Goal: Task Accomplishment & Management: Manage account settings

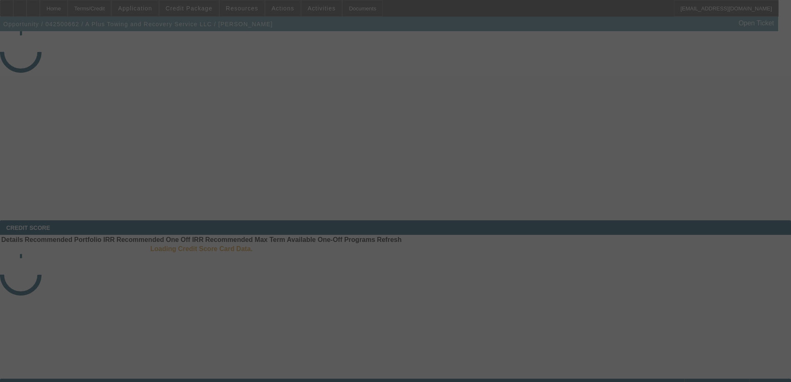
select select "3"
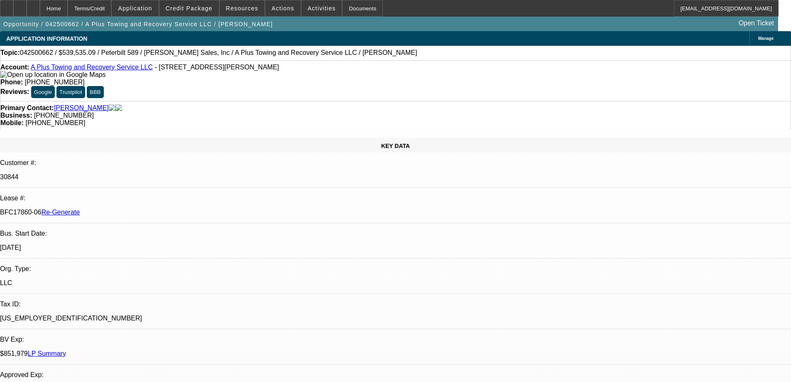
select select "0"
select select "2"
select select "0"
select select "6"
click at [277, 11] on span "Actions" at bounding box center [283, 8] width 23 height 7
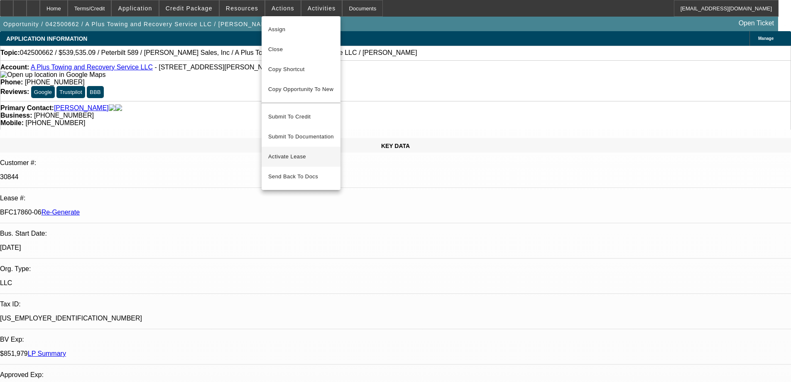
click at [284, 152] on span "Activate Lease" at bounding box center [301, 157] width 66 height 10
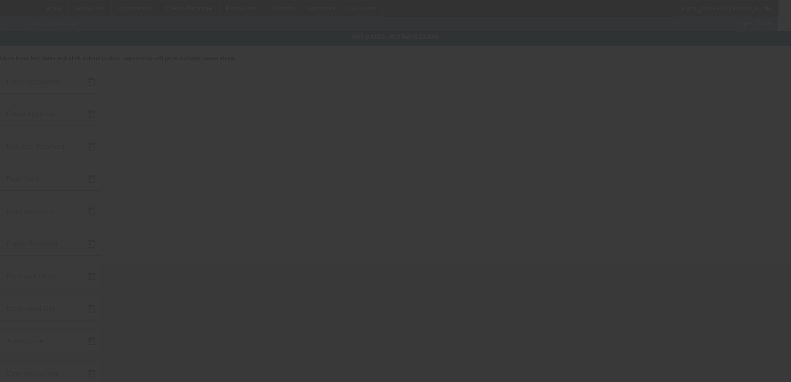
type input "4/25/2025"
type input "8/18/2025"
type input "8/26/2025"
type input "8/27/2025"
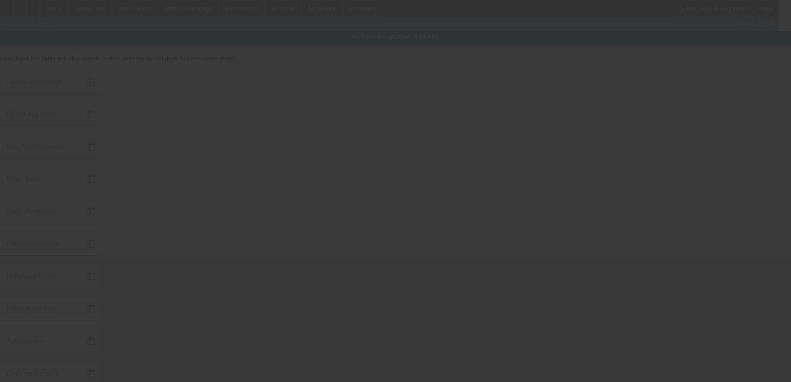
type input "8/28/2025"
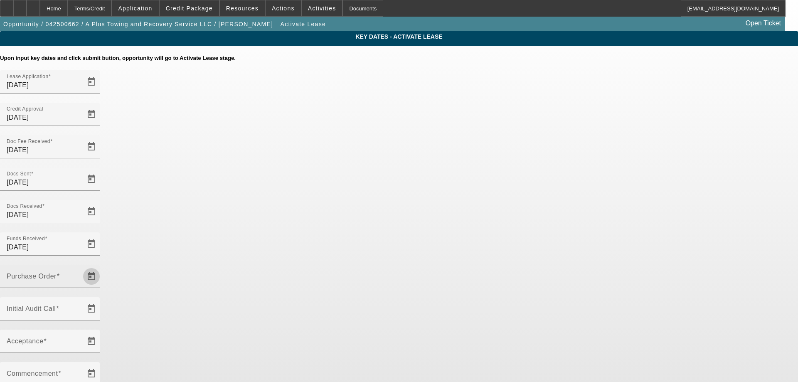
click at [101, 266] on span "Open calendar" at bounding box center [91, 276] width 20 height 20
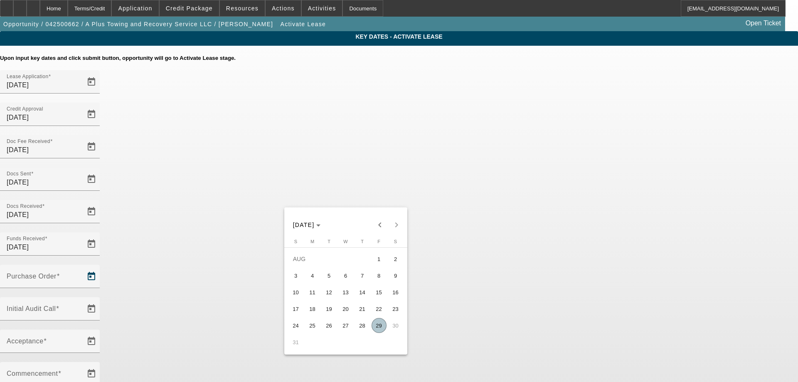
click at [377, 325] on span "29" at bounding box center [378, 325] width 15 height 15
type input "[DATE]"
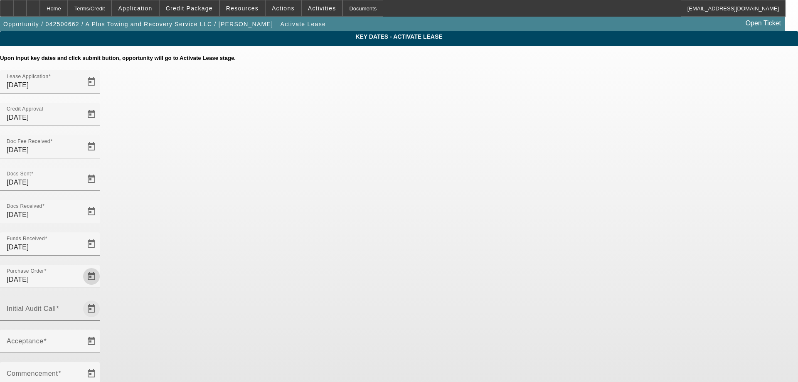
click at [101, 299] on span "Open calendar" at bounding box center [91, 309] width 20 height 20
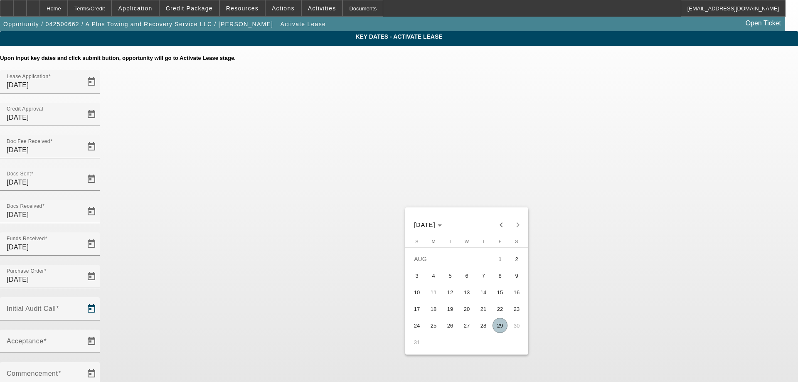
click at [495, 325] on span "29" at bounding box center [499, 325] width 15 height 15
type input "[DATE]"
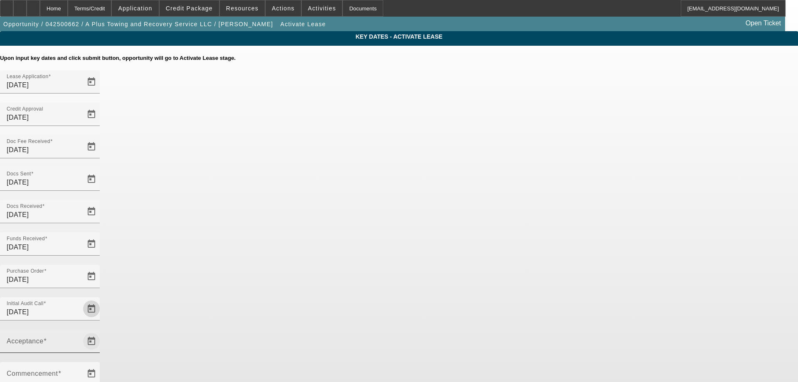
click at [101, 331] on span "Open calendar" at bounding box center [91, 341] width 20 height 20
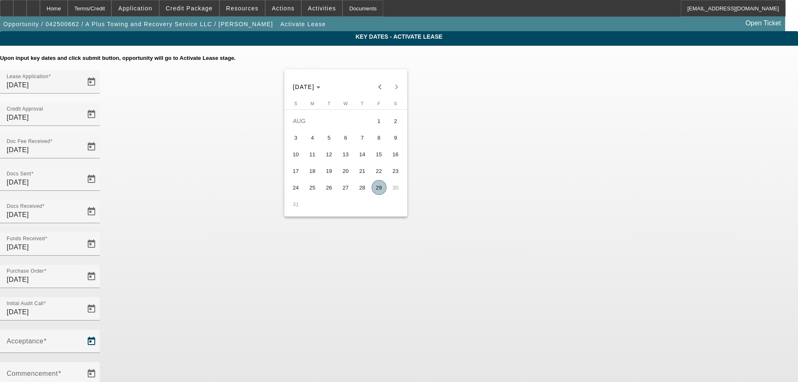
click at [380, 189] on span "29" at bounding box center [378, 187] width 15 height 15
type input "[DATE]"
type input "9/1/2025"
type input "10/1/2025"
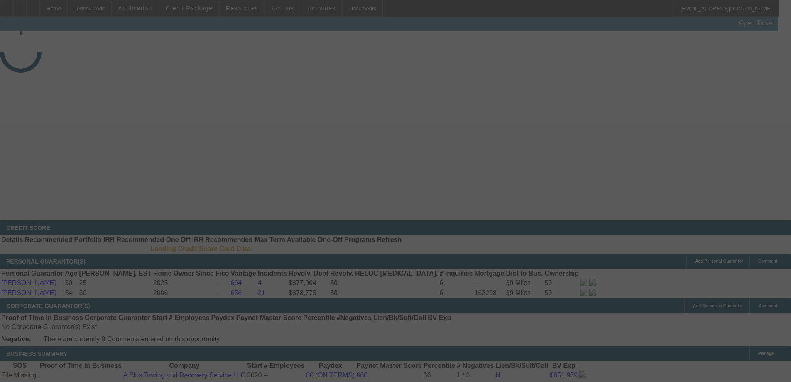
select select "4"
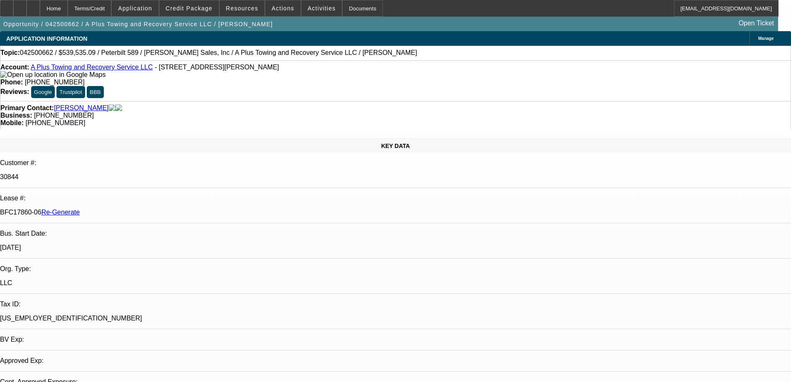
select select "0"
select select "2"
select select "0"
select select "6"
click at [189, 11] on span "Credit Package" at bounding box center [189, 8] width 47 height 7
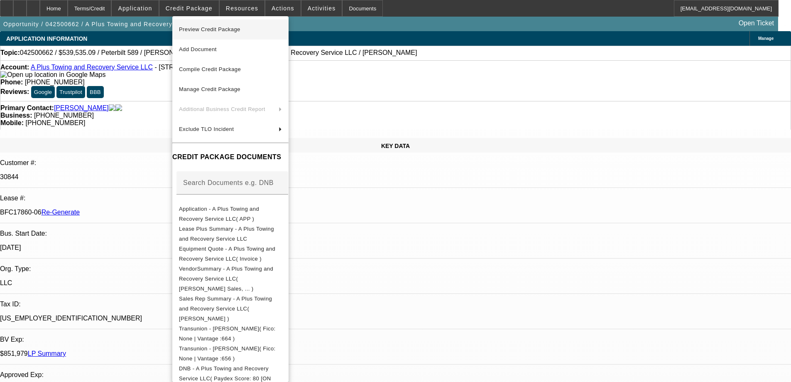
click at [203, 33] on span "Preview Credit Package" at bounding box center [230, 30] width 103 height 10
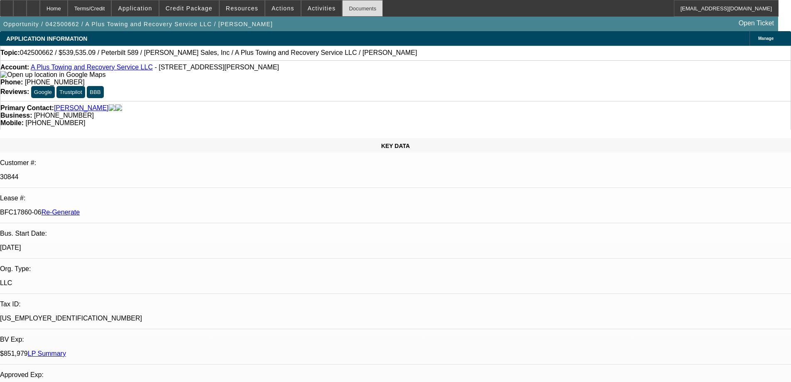
click at [342, 5] on div "Documents" at bounding box center [362, 8] width 41 height 17
click at [302, 10] on span at bounding box center [322, 8] width 41 height 20
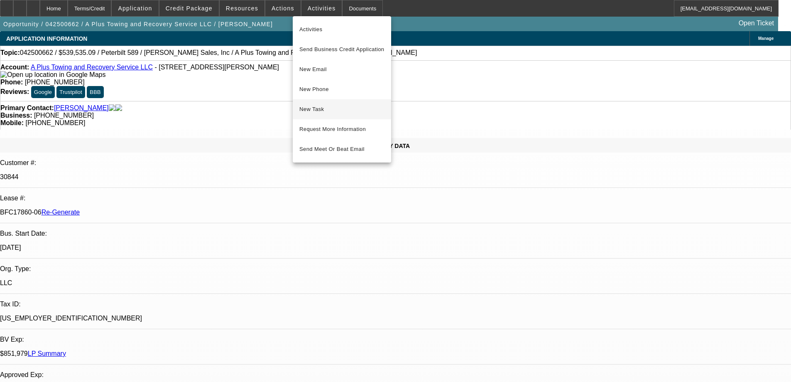
click at [298, 109] on button "New Task" at bounding box center [342, 109] width 98 height 20
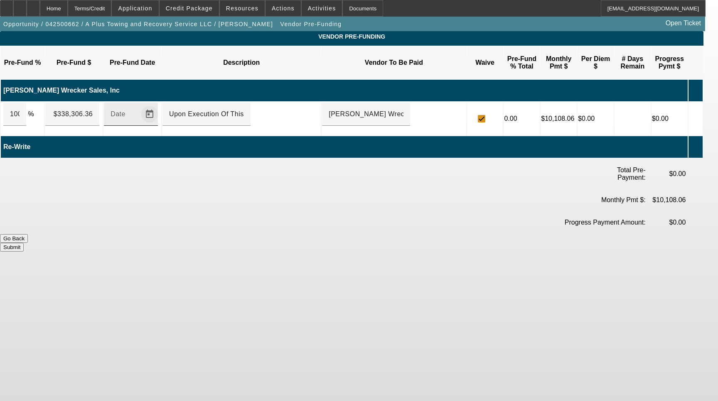
click at [160, 104] on span "Open calendar" at bounding box center [150, 114] width 20 height 20
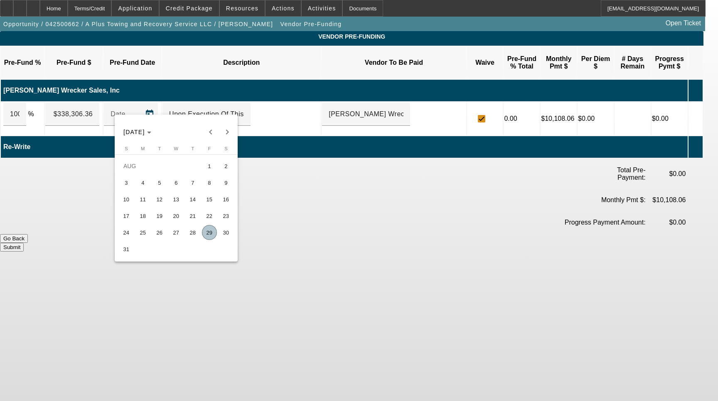
click at [216, 241] on button "29" at bounding box center [209, 232] width 17 height 17
type input "[DATE]"
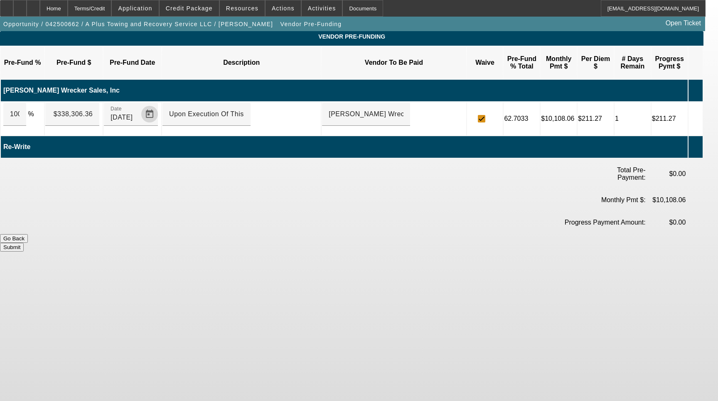
click at [24, 243] on button "Submit" at bounding box center [12, 247] width 24 height 9
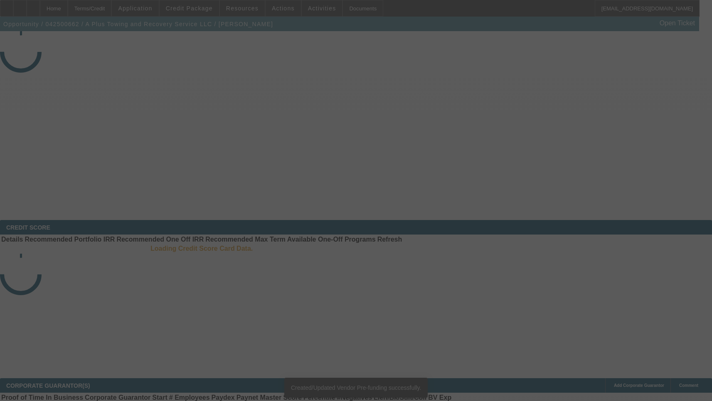
select select "4"
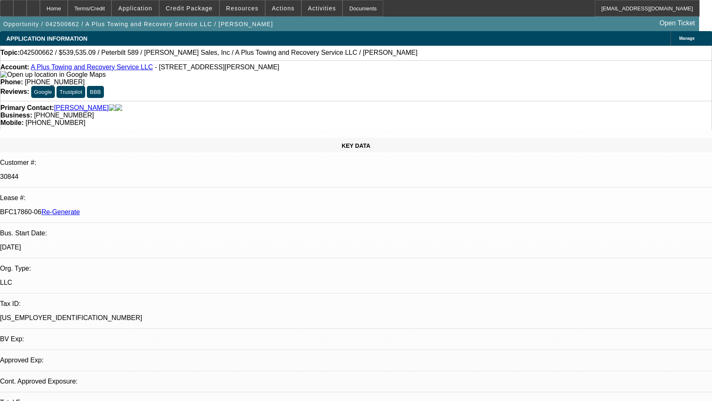
select select "0"
select select "2"
select select "0"
select select "6"
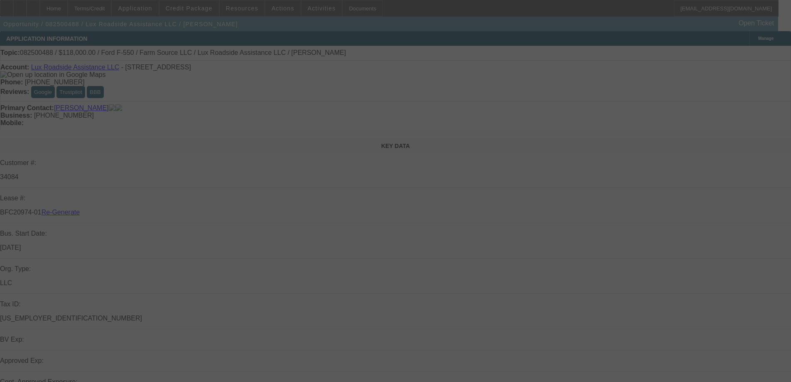
select select "3"
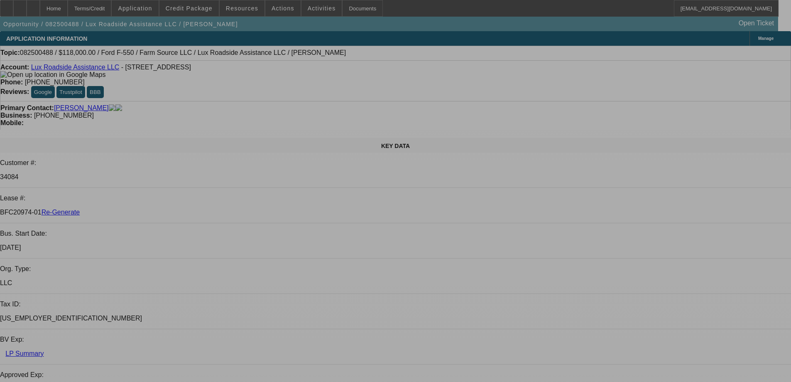
select select "0"
select select "6"
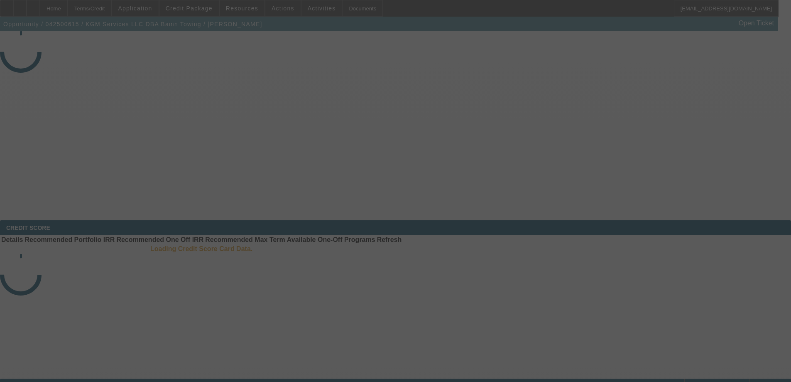
select select "4"
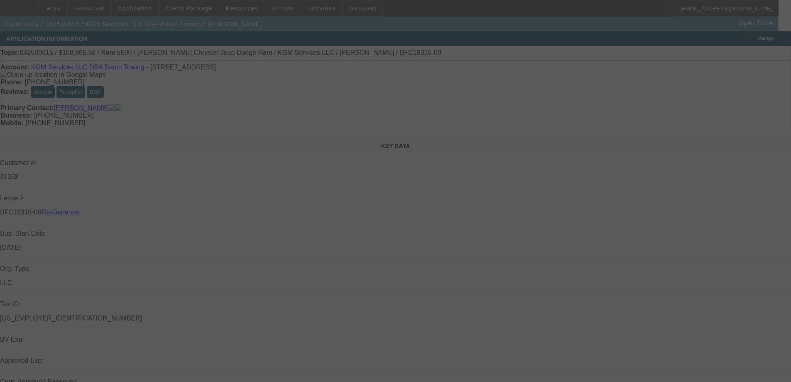
select select "0"
select select "2"
select select "0"
select select "6"
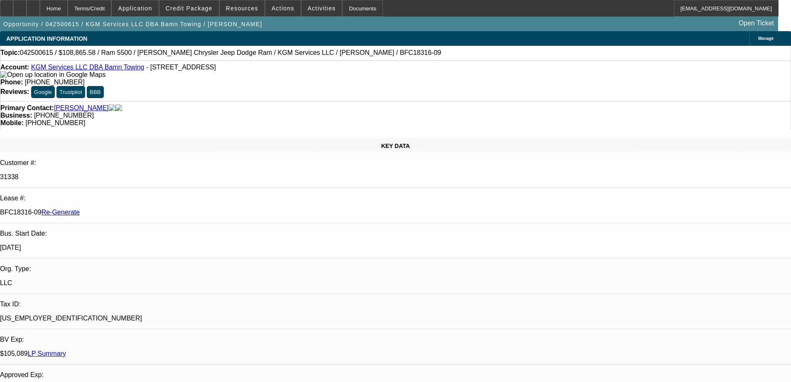
drag, startPoint x: 659, startPoint y: 187, endPoint x: 659, endPoint y: 196, distance: 9.6
